Goal: Task Accomplishment & Management: Complete application form

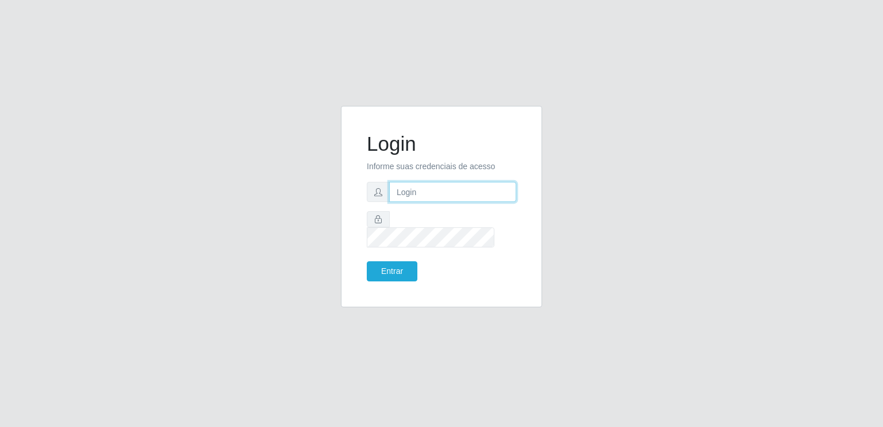
click at [432, 202] on input "text" at bounding box center [452, 192] width 127 height 20
type input "84999067869"
click at [367, 261] on button "Entrar" at bounding box center [392, 271] width 51 height 20
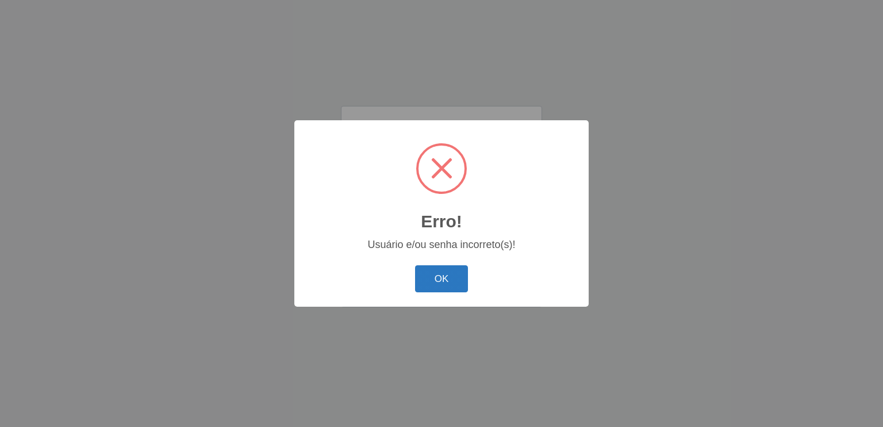
click at [443, 275] on button "OK" at bounding box center [441, 278] width 53 height 27
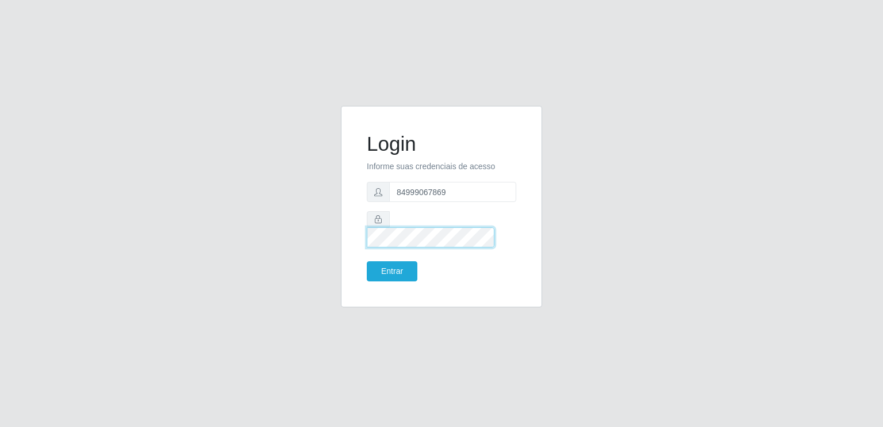
click at [367, 261] on button "Entrar" at bounding box center [392, 271] width 51 height 20
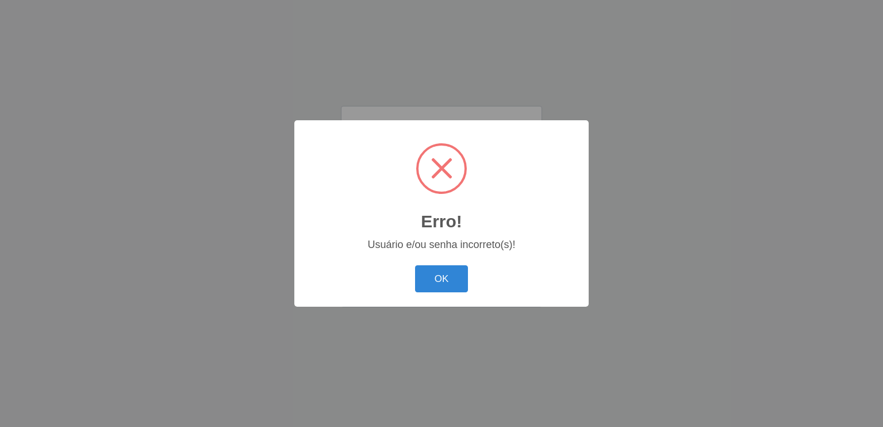
click at [415, 265] on button "OK" at bounding box center [441, 278] width 53 height 27
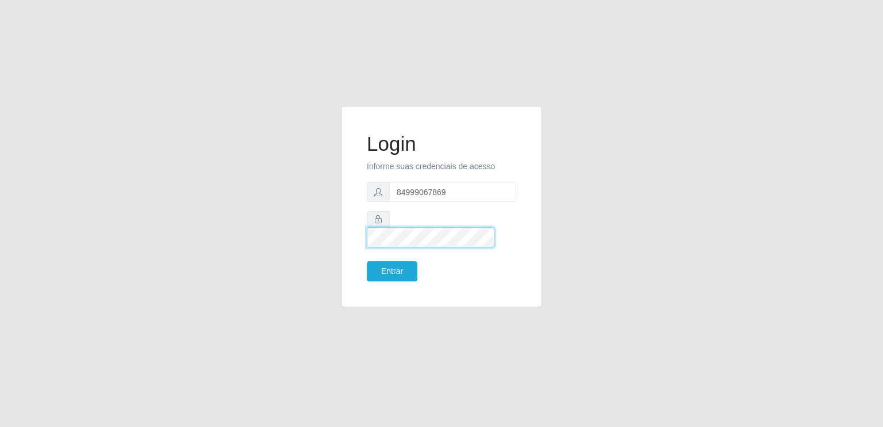
click at [367, 261] on button "Entrar" at bounding box center [392, 271] width 51 height 20
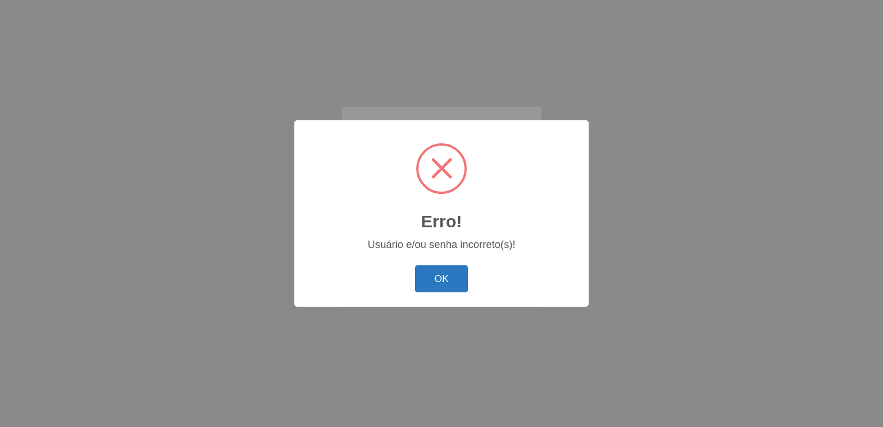
click at [442, 271] on button "OK" at bounding box center [441, 278] width 53 height 27
